Goal: Task Accomplishment & Management: Manage account settings

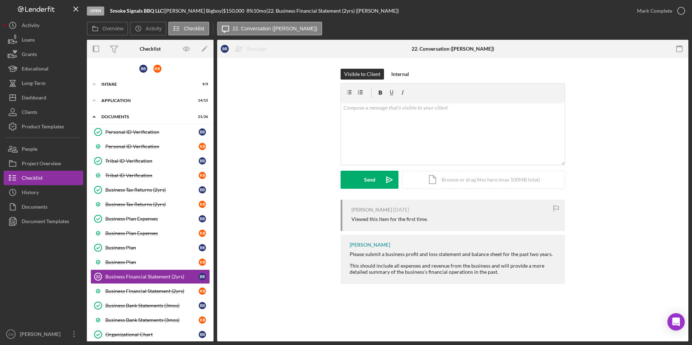
scroll to position [127, 0]
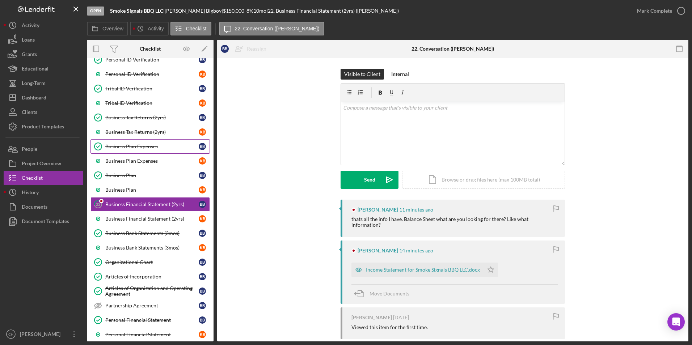
scroll to position [77, 0]
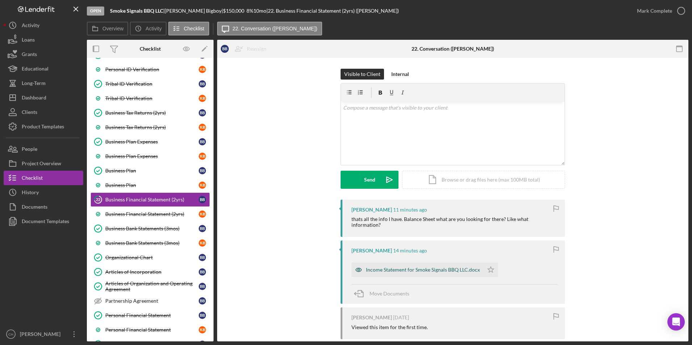
click at [387, 267] on div "Income Statement for Smoke Signals BBQ LLC.docx" at bounding box center [423, 270] width 114 height 6
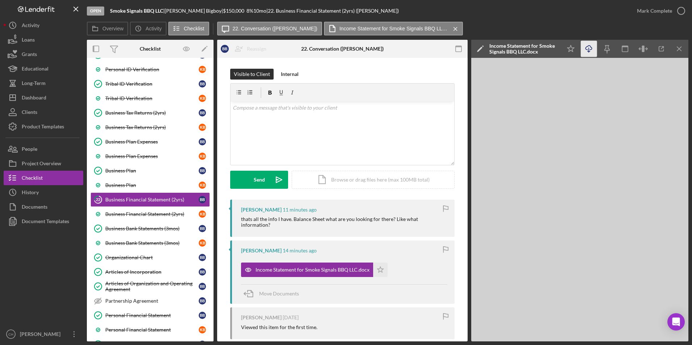
click at [590, 49] on icon "Icon/Download" at bounding box center [589, 49] width 16 height 16
click at [252, 109] on p at bounding box center [343, 108] width 220 height 8
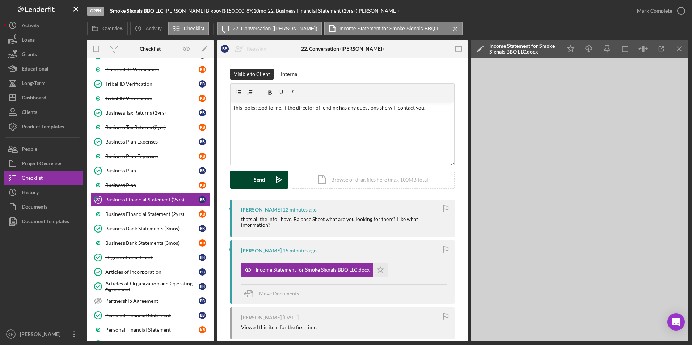
click at [256, 175] on div "Send" at bounding box center [259, 180] width 11 height 18
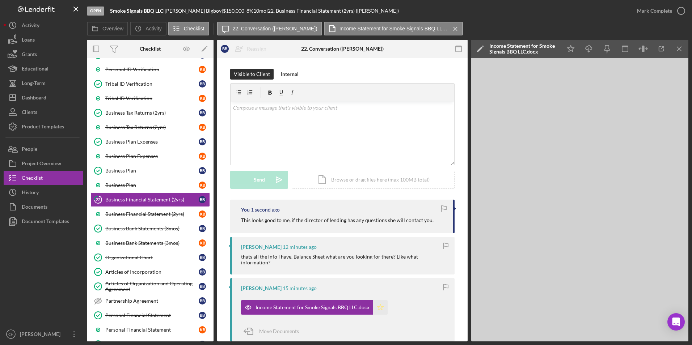
click at [378, 302] on icon "Icon/Star" at bounding box center [380, 308] width 14 height 14
click at [649, 9] on div "Mark Complete" at bounding box center [654, 11] width 35 height 14
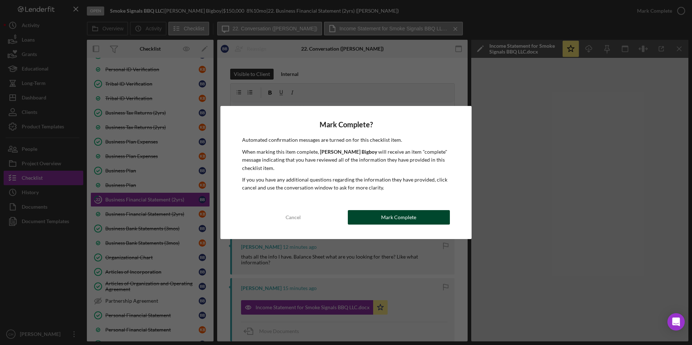
click at [398, 220] on div "Mark Complete" at bounding box center [398, 217] width 35 height 14
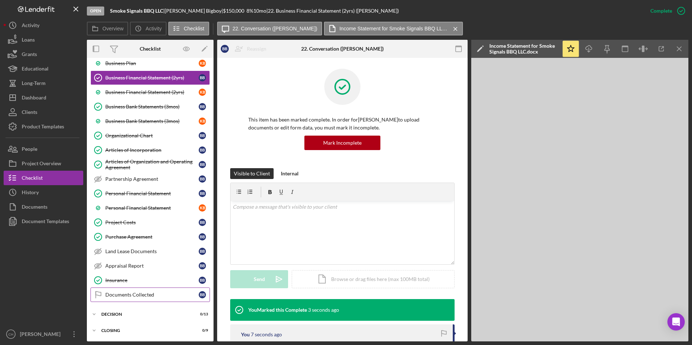
scroll to position [199, 0]
click at [51, 91] on button "Icon/Dashboard Dashboard" at bounding box center [44, 98] width 80 height 14
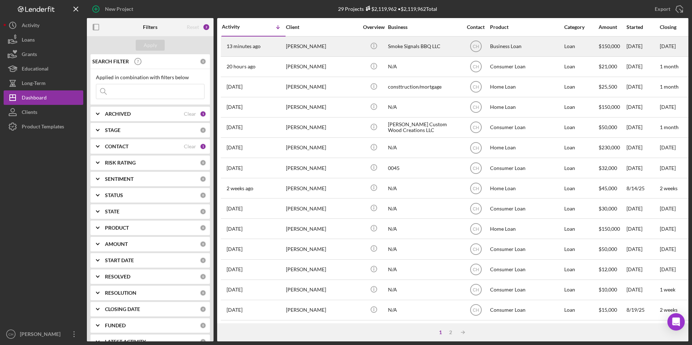
click at [304, 47] on div "[PERSON_NAME]" at bounding box center [322, 46] width 72 height 19
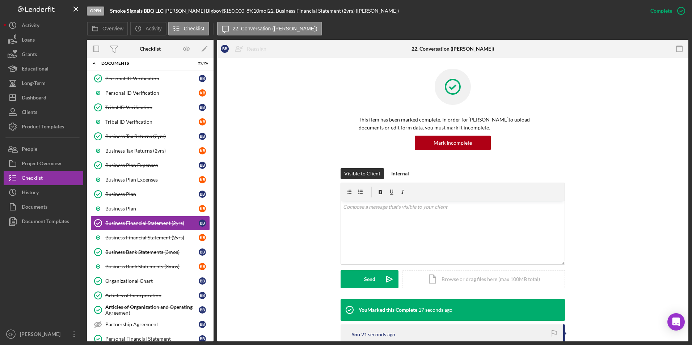
scroll to position [77, 0]
